Goal: Information Seeking & Learning: Learn about a topic

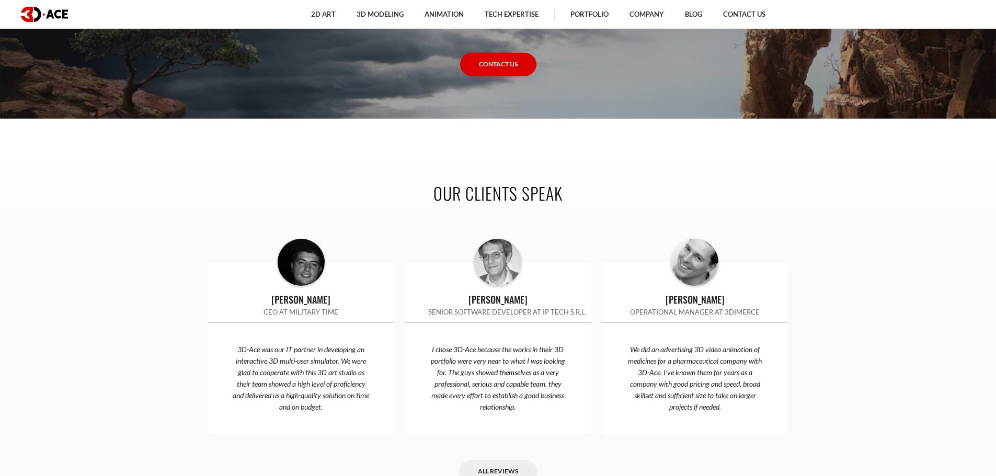
scroll to position [3188, 0]
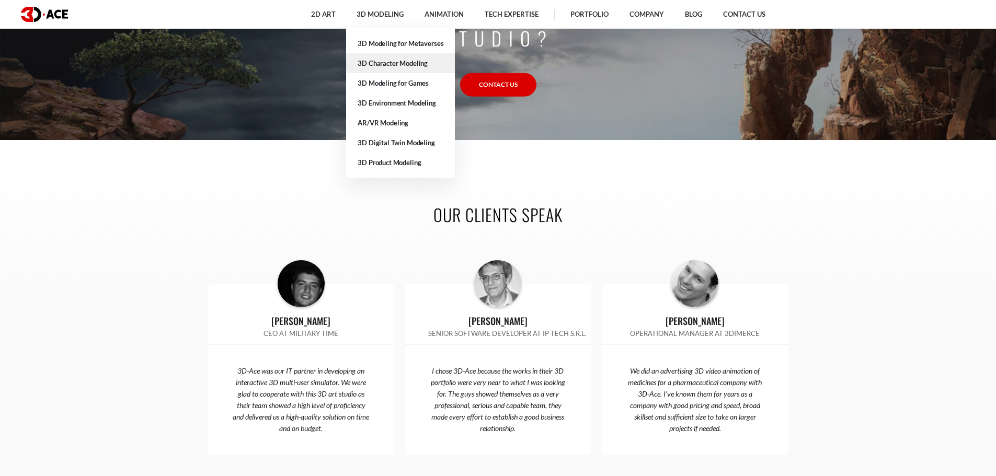
click at [405, 65] on link "3D Character Modeling" at bounding box center [400, 63] width 109 height 20
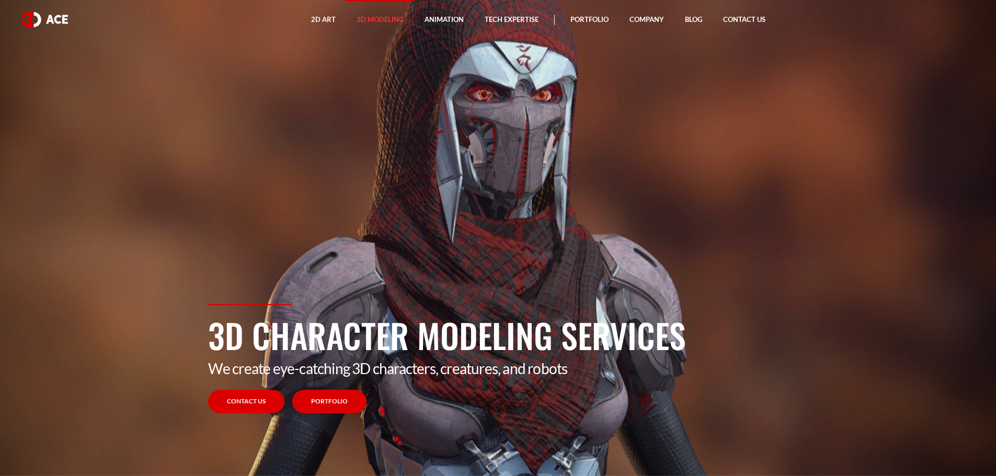
click at [340, 405] on link "Portfolio" at bounding box center [329, 402] width 74 height 24
